Goal: Task Accomplishment & Management: Manage account settings

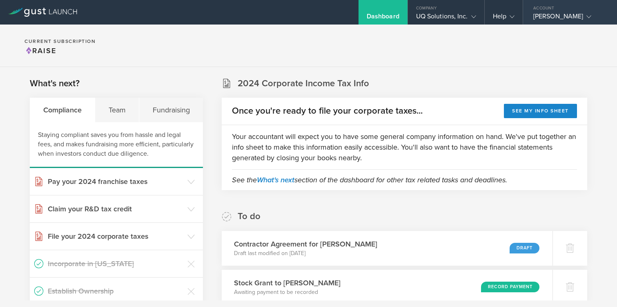
click at [560, 16] on div "[PERSON_NAME]" at bounding box center [568, 18] width 69 height 12
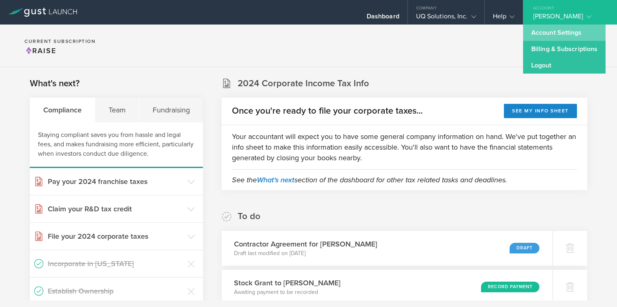
click at [548, 36] on link "Account Settings" at bounding box center [564, 33] width 83 height 16
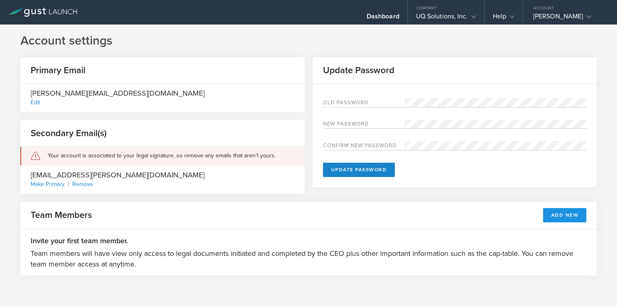
click at [560, 214] on button "Add New" at bounding box center [565, 215] width 44 height 14
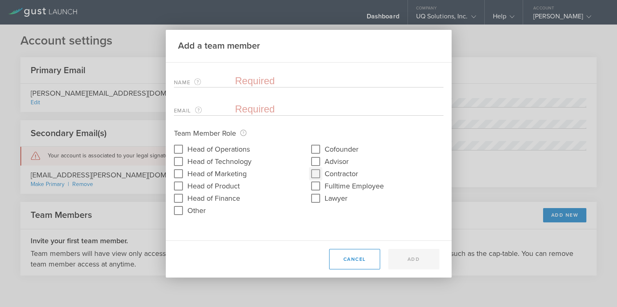
click at [318, 174] on input "Contractor" at bounding box center [315, 173] width 13 height 13
checkbox input "false"
click at [345, 258] on button "Cancel" at bounding box center [354, 259] width 51 height 20
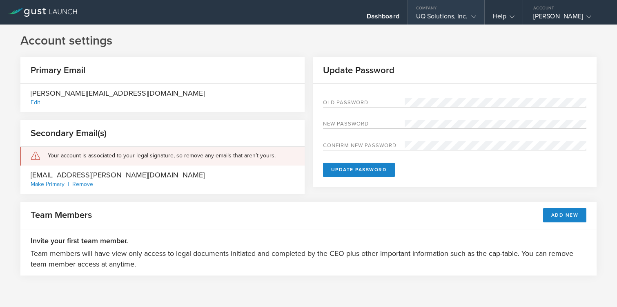
click at [436, 15] on div "UQ Solutions, Inc." at bounding box center [446, 18] width 60 height 12
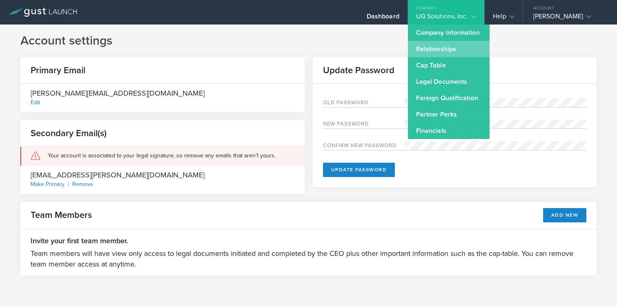
click at [429, 50] on link "Relationships" at bounding box center [449, 49] width 82 height 16
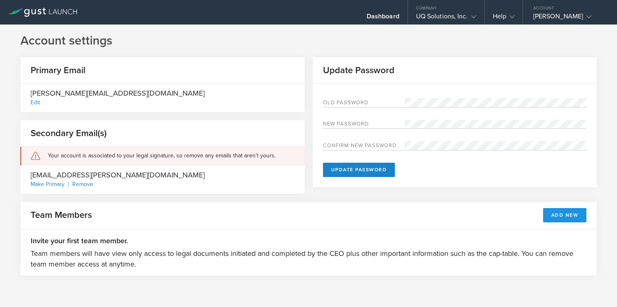
click at [557, 216] on button "Add New" at bounding box center [565, 215] width 44 height 14
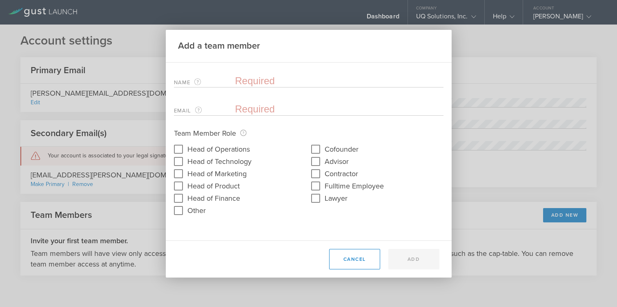
click at [278, 82] on input "text" at bounding box center [339, 81] width 208 height 12
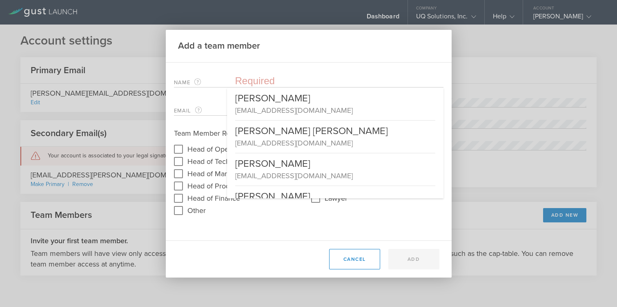
paste input "Pilot Bookkeeper"
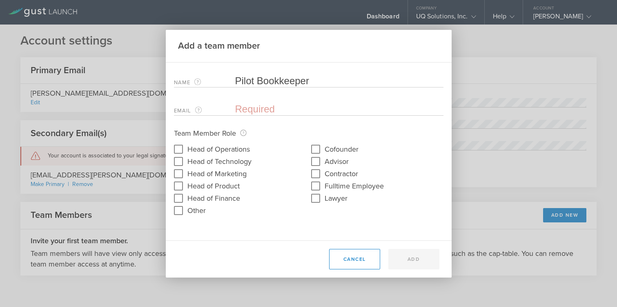
type input "Pilot Bookkeeper"
click at [329, 108] on input "email" at bounding box center [337, 109] width 204 height 12
paste input "[EMAIL_ADDRESS][DOMAIN_NAME]"
type input "[EMAIL_ADDRESS][DOMAIN_NAME]"
click at [315, 175] on input "Contractor" at bounding box center [315, 173] width 13 height 13
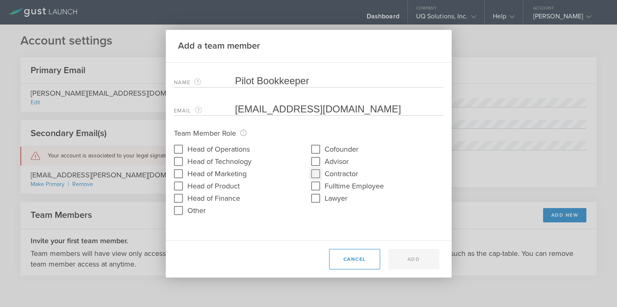
checkbox input "true"
click at [415, 261] on button "Add" at bounding box center [414, 259] width 51 height 20
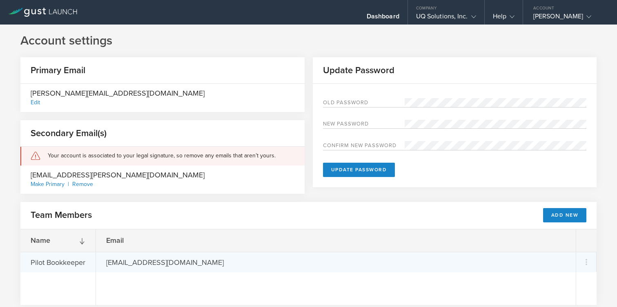
scroll to position [27, 0]
